Goal: Find specific page/section: Find specific page/section

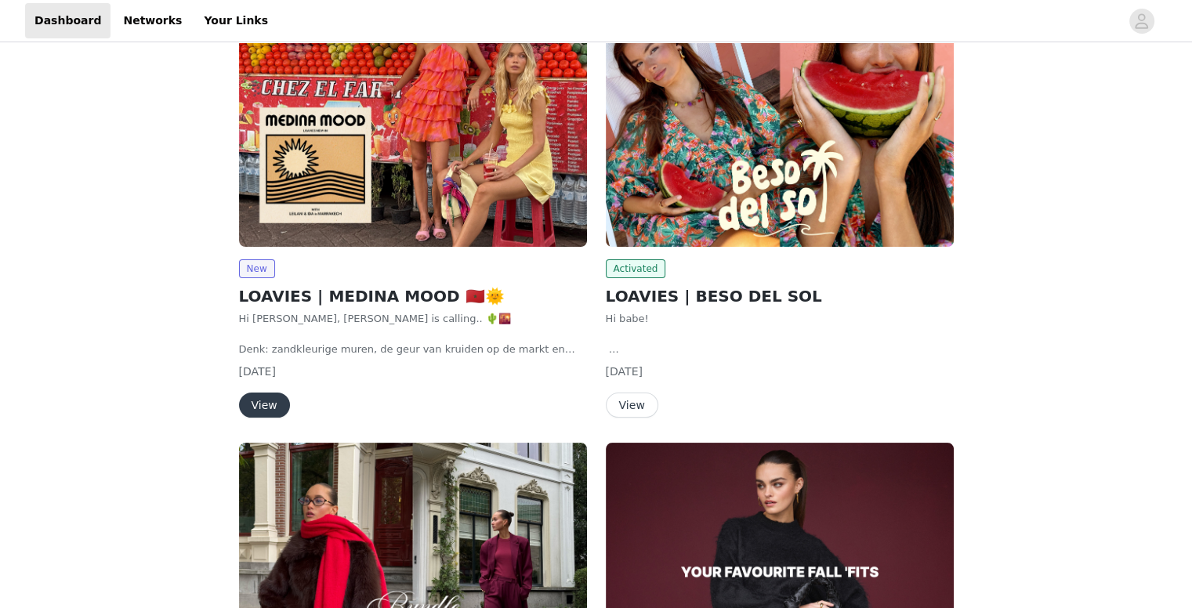
scroll to position [261, 0]
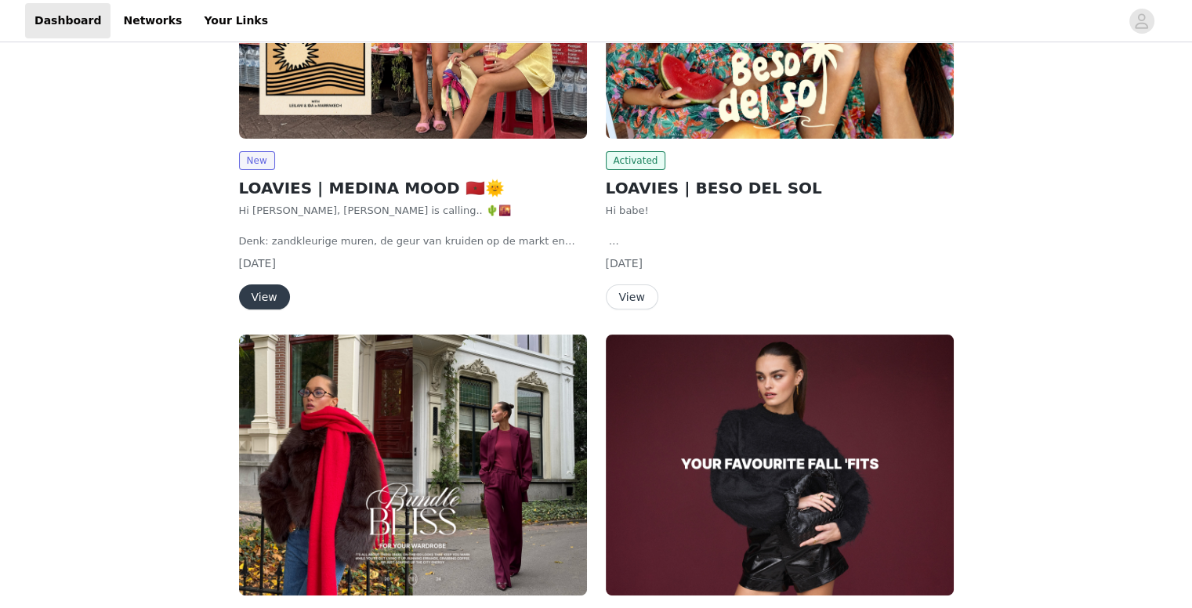
click at [257, 295] on button "View" at bounding box center [264, 297] width 51 height 25
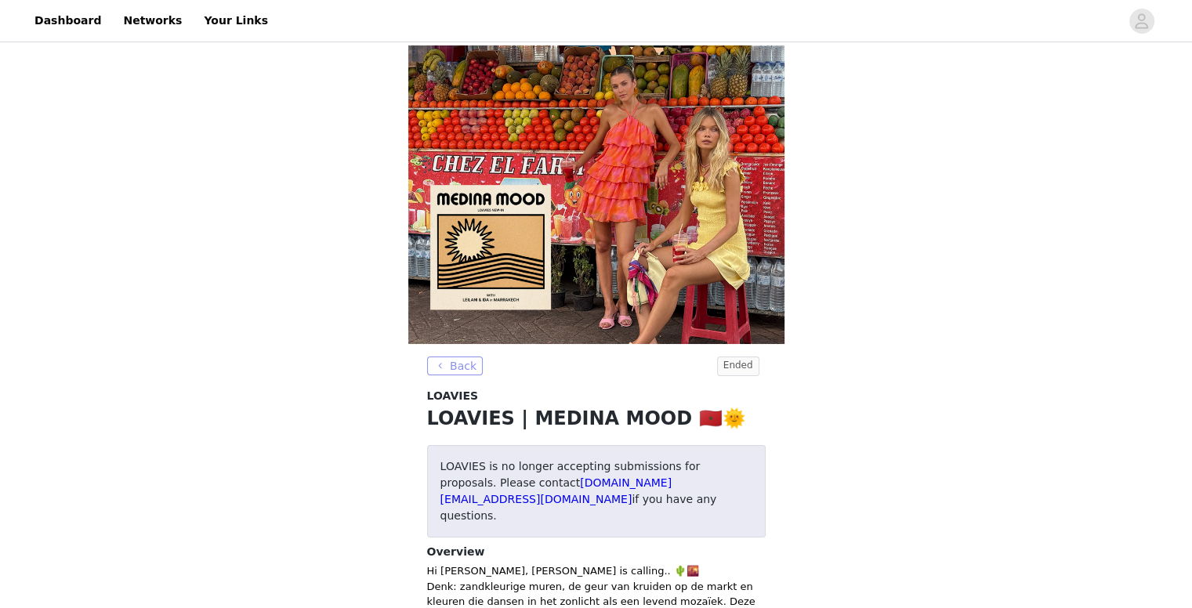
click at [464, 357] on button "Back" at bounding box center [455, 366] width 56 height 19
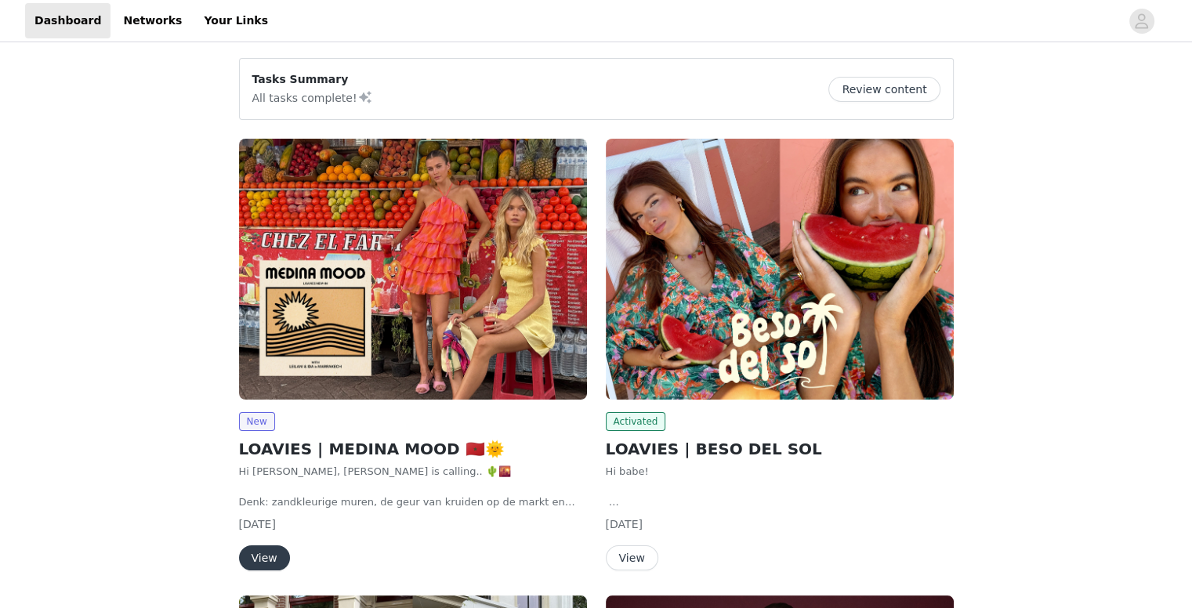
click at [638, 556] on button "View" at bounding box center [632, 558] width 53 height 25
